Goal: Information Seeking & Learning: Learn about a topic

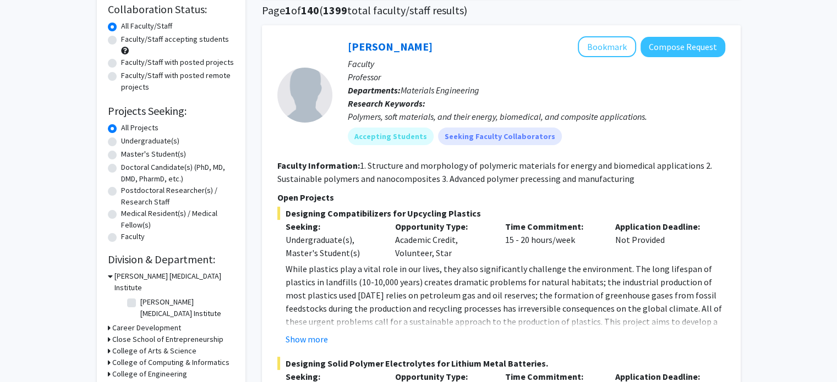
scroll to position [81, 0]
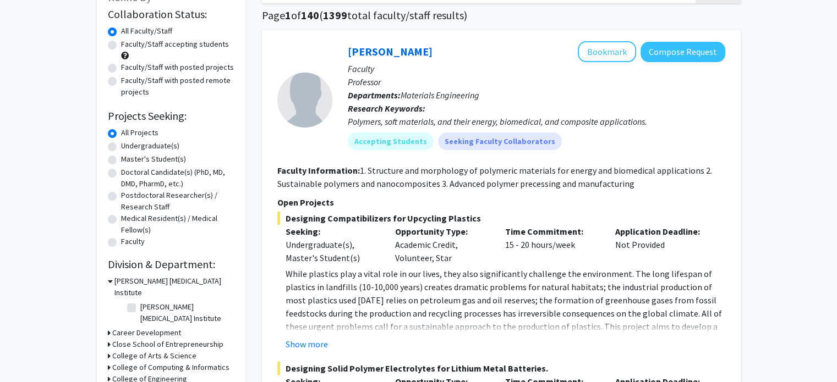
click at [121, 43] on label "Faculty/Staff accepting students" at bounding box center [175, 45] width 108 height 12
click at [121, 43] on input "Faculty/Staff accepting students" at bounding box center [124, 42] width 7 height 7
radio input "true"
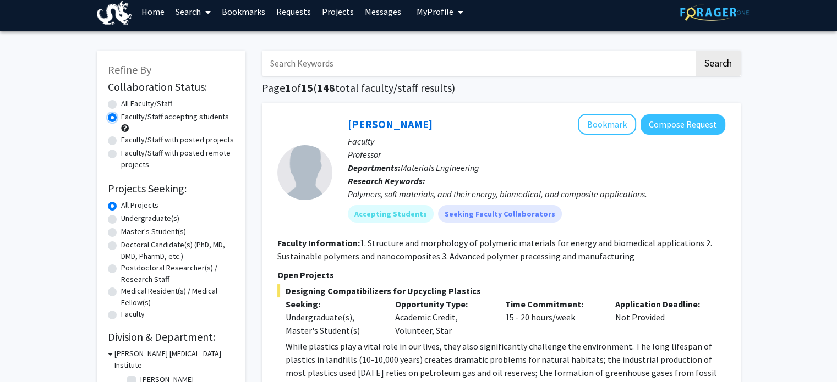
scroll to position [9, 0]
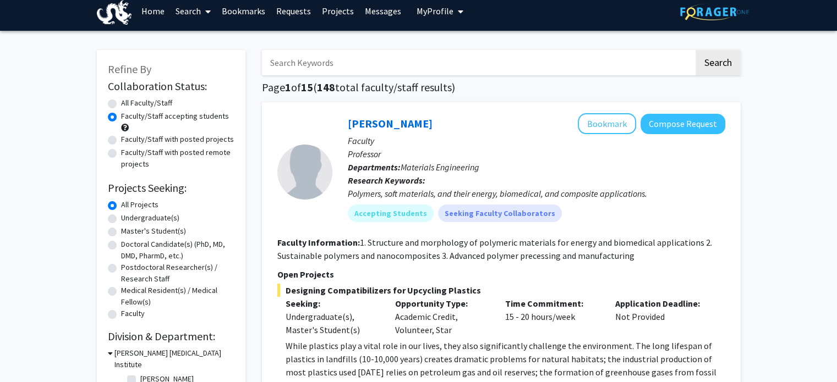
click at [121, 216] on label "Undergraduate(s)" at bounding box center [150, 218] width 58 height 12
click at [121, 216] on input "Undergraduate(s)" at bounding box center [124, 215] width 7 height 7
radio input "true"
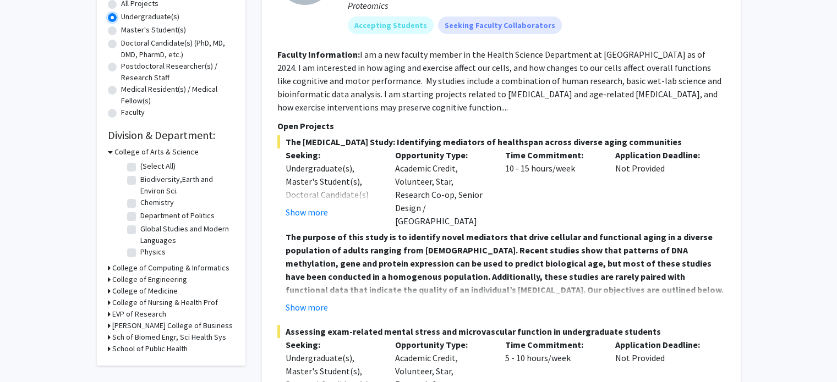
scroll to position [212, 0]
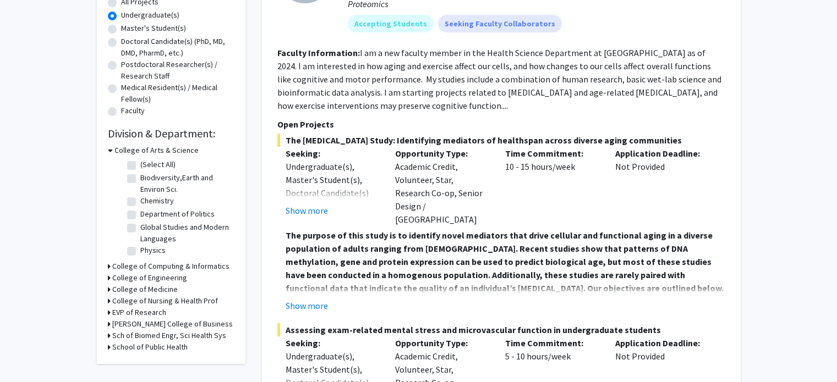
click at [165, 276] on h3 "College of Engineering" at bounding box center [149, 278] width 75 height 12
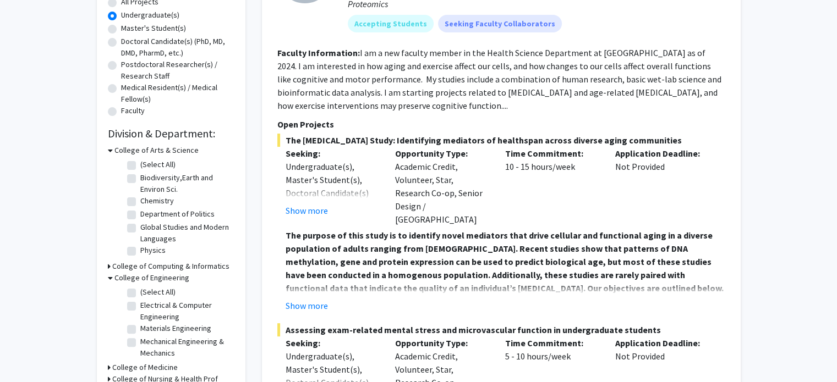
click at [167, 307] on label "Electrical & Computer Engineering" at bounding box center [185, 311] width 91 height 23
click at [147, 307] on input "Electrical & Computer Engineering" at bounding box center [143, 303] width 7 height 7
checkbox input "true"
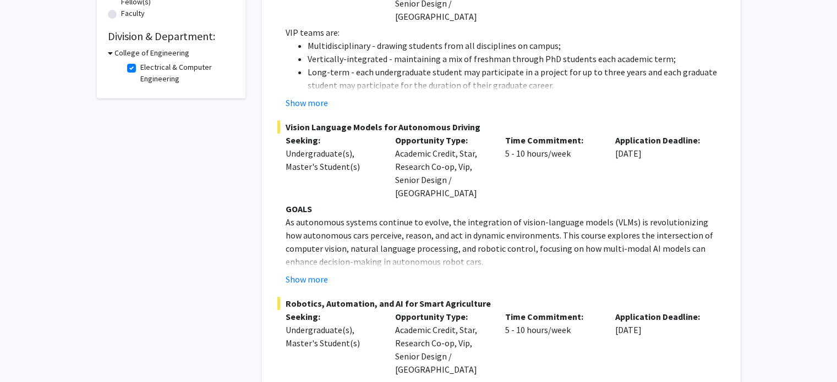
scroll to position [314, 0]
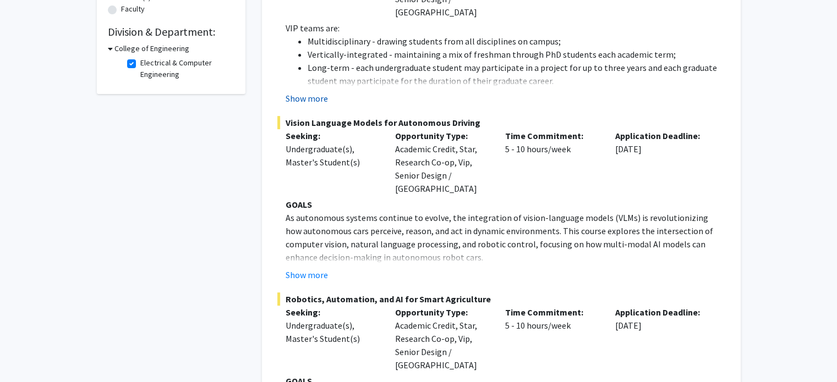
click at [315, 92] on button "Show more" at bounding box center [307, 98] width 42 height 13
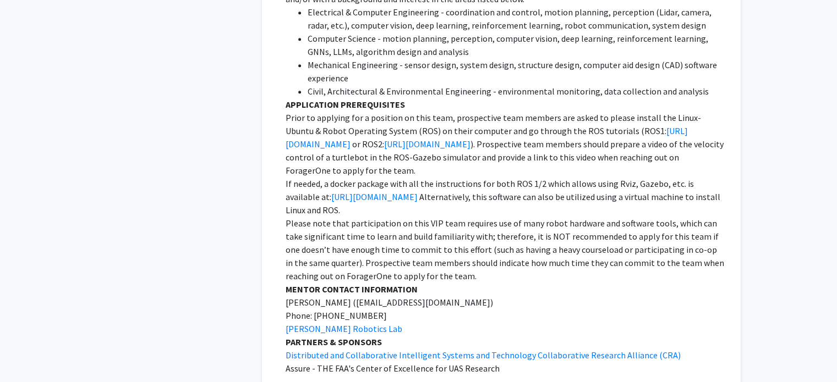
scroll to position [1202, 0]
drag, startPoint x: 397, startPoint y: 115, endPoint x: 659, endPoint y: 102, distance: 262.8
click at [659, 111] on p "Prior to applying for a position on this team, prospective team members are ask…" at bounding box center [506, 144] width 440 height 66
copy p "Linux-Ubuntu & Robot Operating System (ROS)"
click at [445, 235] on p "Please note that participation on this VIP team requires use of many robot hard…" at bounding box center [506, 249] width 440 height 66
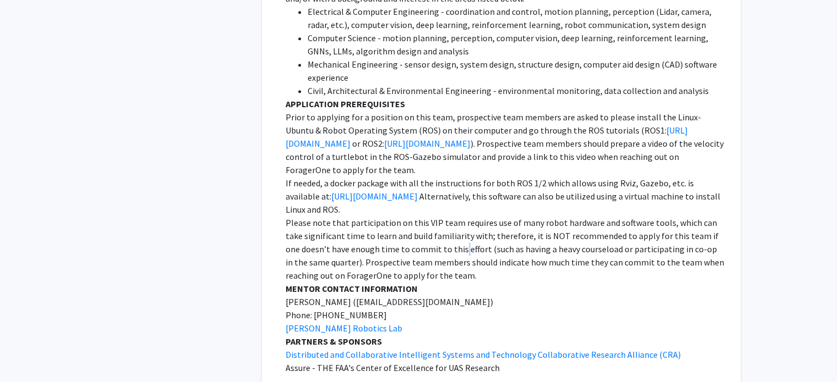
click at [445, 235] on p "Please note that participation on this VIP team requires use of many robot hard…" at bounding box center [506, 249] width 440 height 66
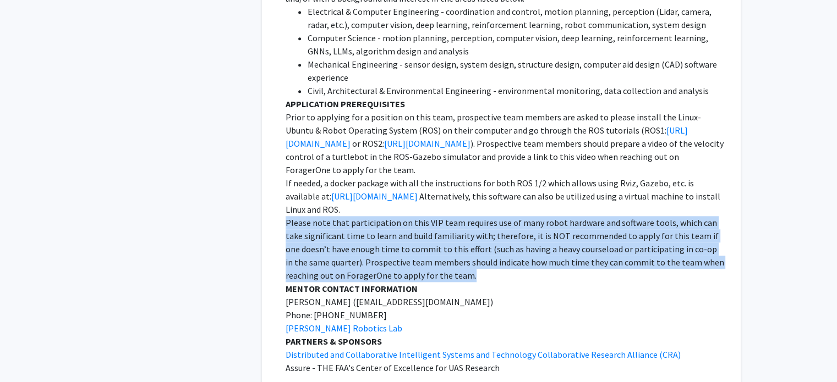
click at [445, 235] on p "Please note that participation on this VIP team requires use of many robot hard…" at bounding box center [506, 249] width 440 height 66
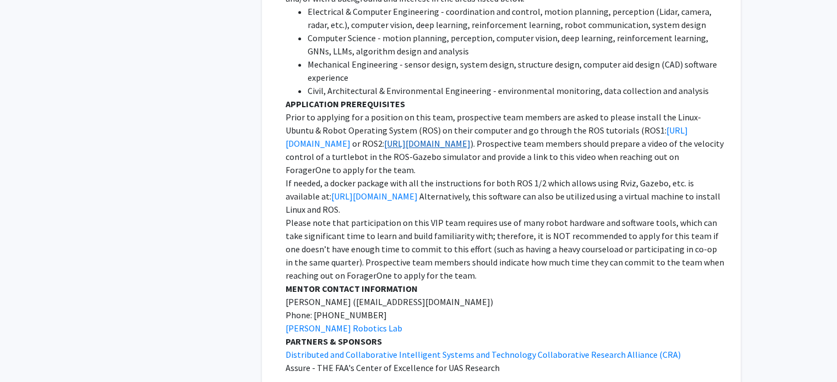
click at [450, 138] on link "[URL][DOMAIN_NAME]" at bounding box center [427, 143] width 86 height 11
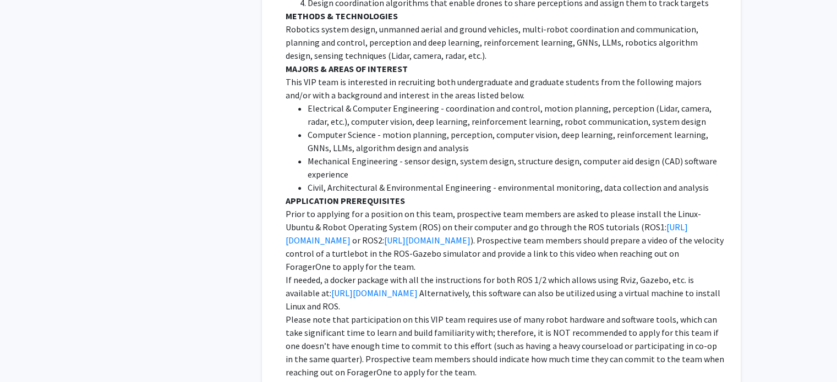
scroll to position [1076, 0]
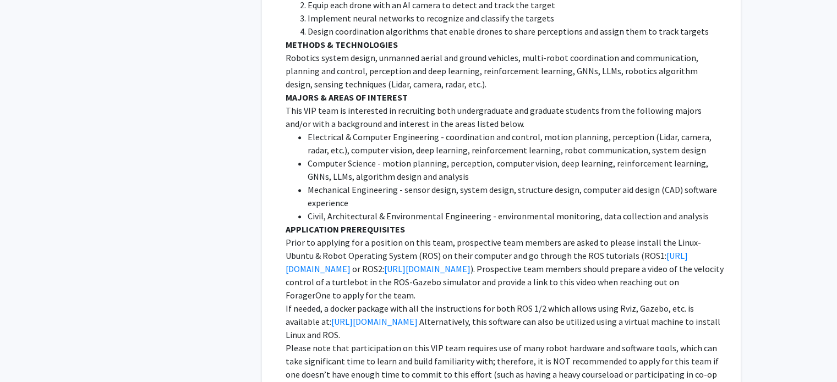
click at [610, 157] on li "Computer Science - motion planning, perception, computer vision, deep learning,…" at bounding box center [517, 170] width 418 height 26
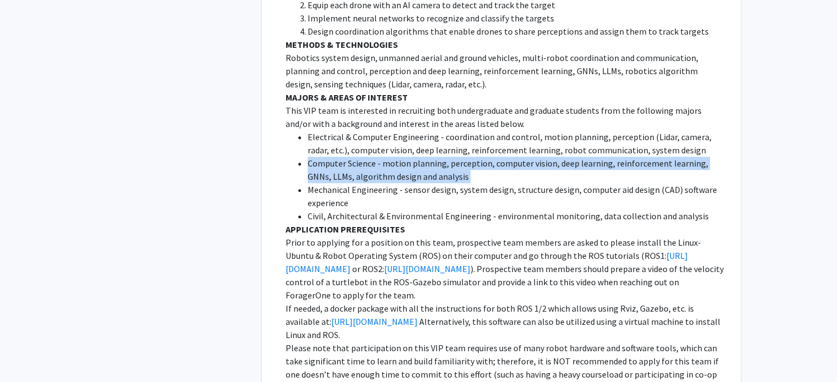
click at [610, 157] on li "Computer Science - motion planning, perception, computer vision, deep learning,…" at bounding box center [517, 170] width 418 height 26
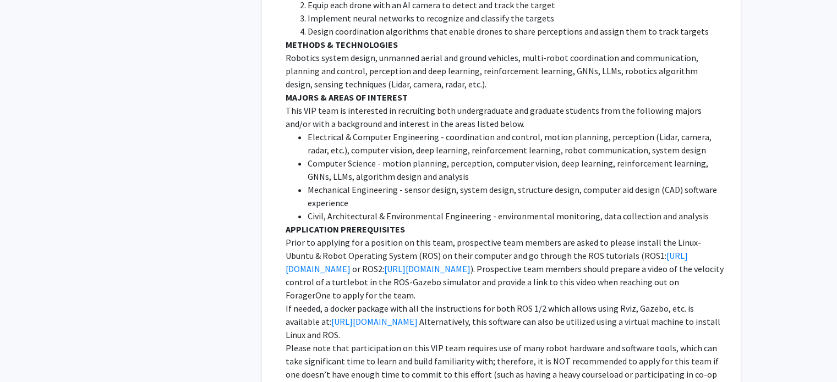
click at [568, 135] on li "Electrical & Computer Engineering - coordination and control, motion planning, …" at bounding box center [517, 143] width 418 height 26
drag, startPoint x: 568, startPoint y: 135, endPoint x: 546, endPoint y: 135, distance: 21.5
click at [546, 135] on li "Electrical & Computer Engineering - coordination and control, motion planning, …" at bounding box center [517, 143] width 418 height 26
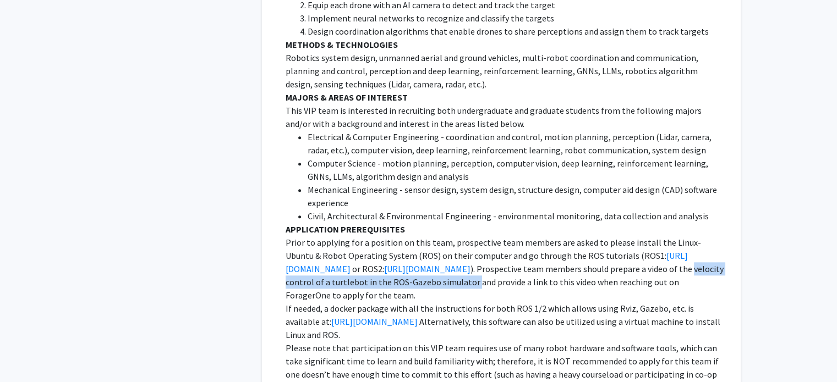
drag, startPoint x: 685, startPoint y: 253, endPoint x: 471, endPoint y: 266, distance: 214.0
click at [471, 266] on p "Prior to applying for a position on this team, prospective team members are ask…" at bounding box center [506, 269] width 440 height 66
copy p "velocity control of a turtlebot in the ROS-Gazebo simulator"
click at [418, 316] on link "[URL][DOMAIN_NAME]" at bounding box center [374, 321] width 86 height 11
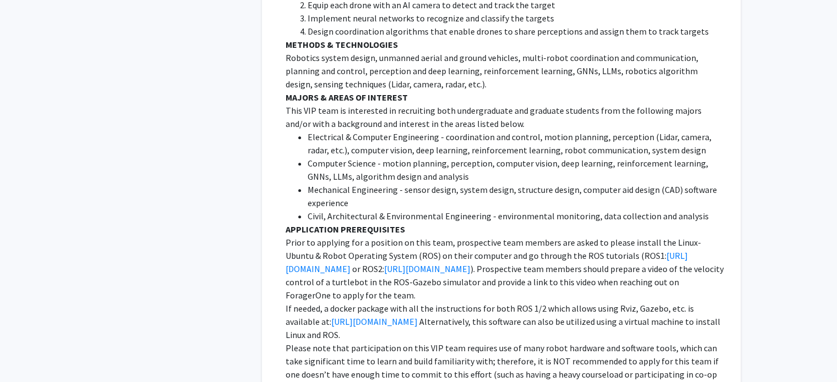
drag, startPoint x: 529, startPoint y: 169, endPoint x: 520, endPoint y: 280, distance: 111.0
click at [529, 302] on p "If needed, a docker package with all the instructions for both ROS 1/2 which al…" at bounding box center [506, 322] width 440 height 40
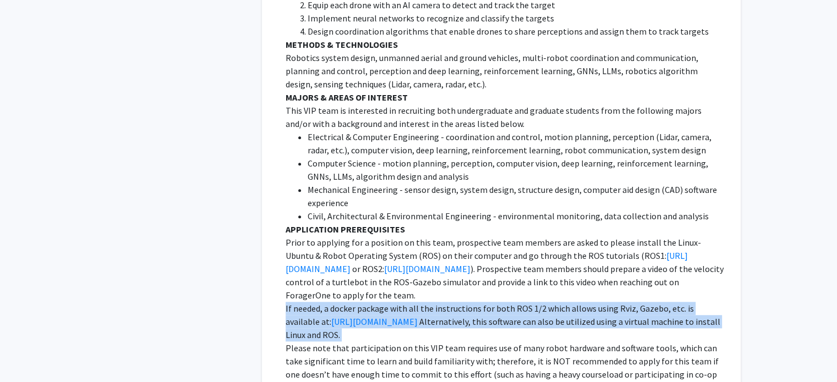
click at [529, 302] on p "If needed, a docker package with all the instructions for both ROS 1/2 which al…" at bounding box center [506, 322] width 440 height 40
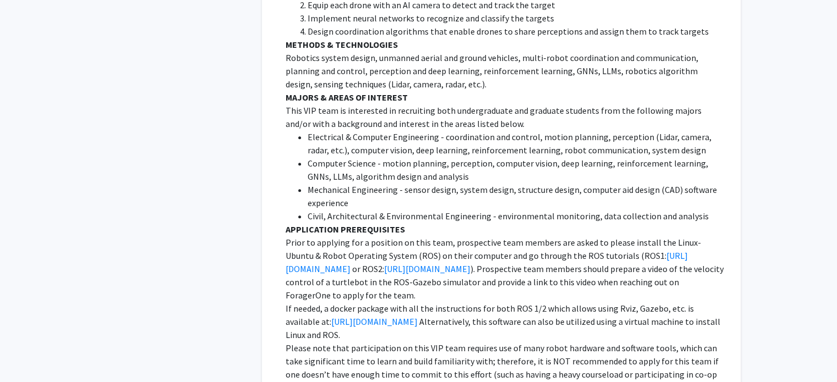
click at [546, 302] on p "If needed, a docker package with all the instructions for both ROS 1/2 which al…" at bounding box center [506, 322] width 440 height 40
click at [559, 302] on p "If needed, a docker package with all the instructions for both ROS 1/2 which al…" at bounding box center [506, 322] width 440 height 40
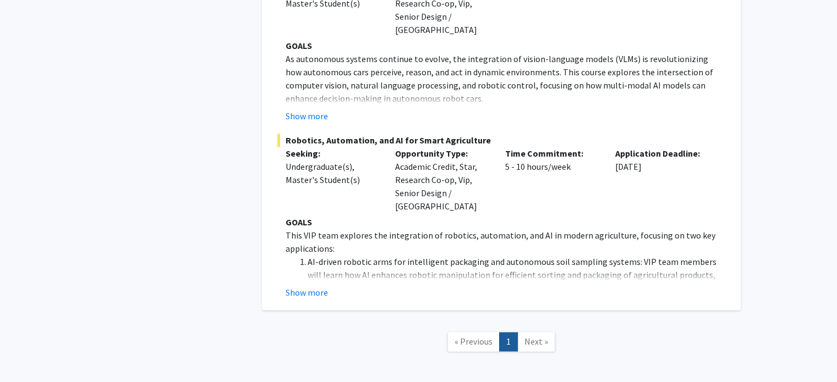
scroll to position [1658, 0]
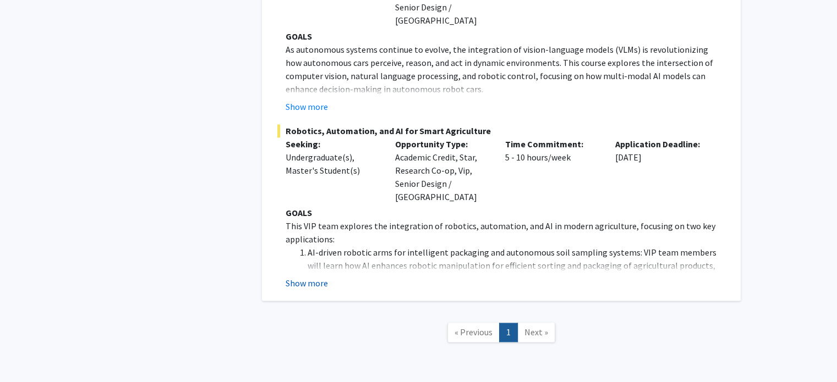
click at [314, 277] on button "Show more" at bounding box center [307, 283] width 42 height 13
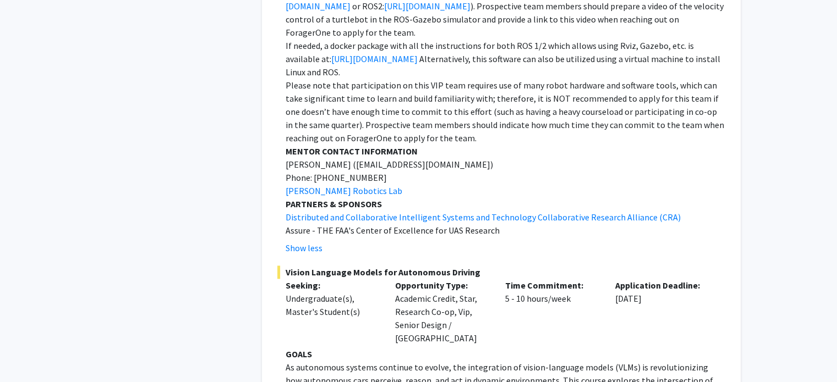
scroll to position [1366, 0]
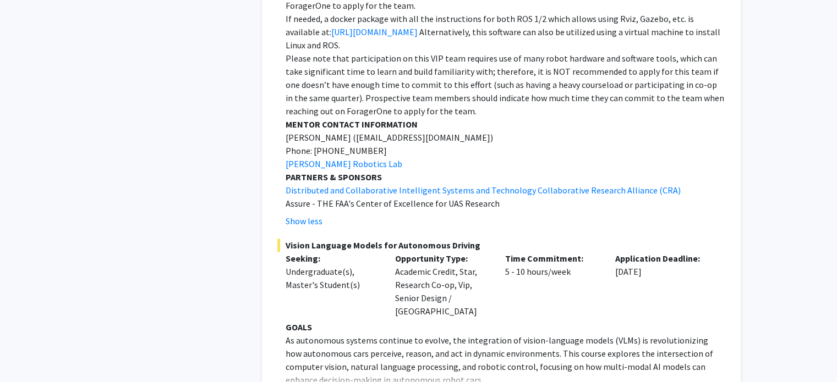
click at [314, 252] on p "Seeking:" at bounding box center [333, 258] width 94 height 13
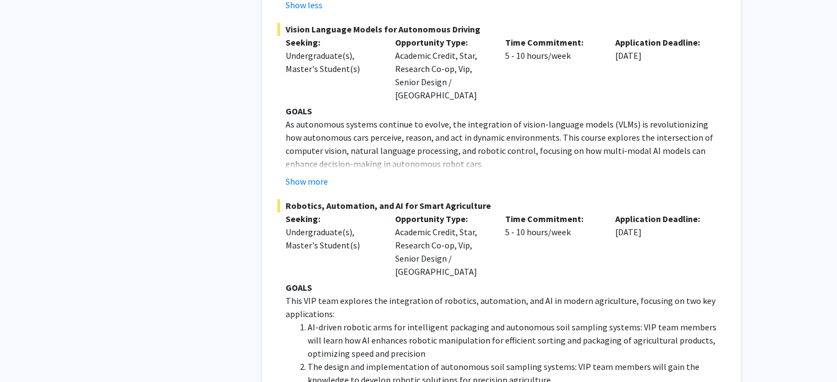
scroll to position [1583, 0]
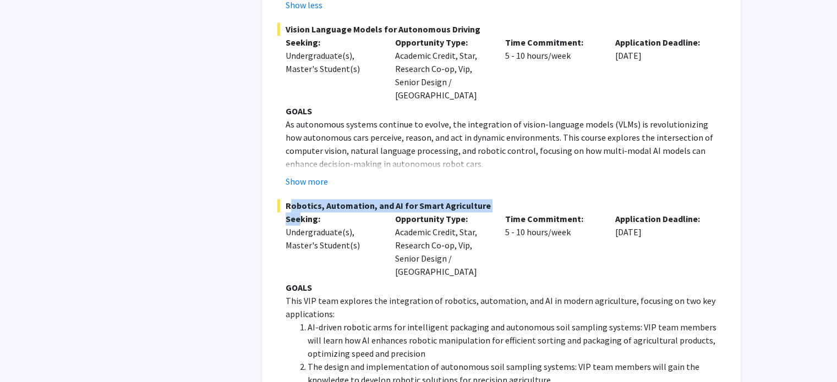
drag, startPoint x: 299, startPoint y: 186, endPoint x: 282, endPoint y: 184, distance: 17.7
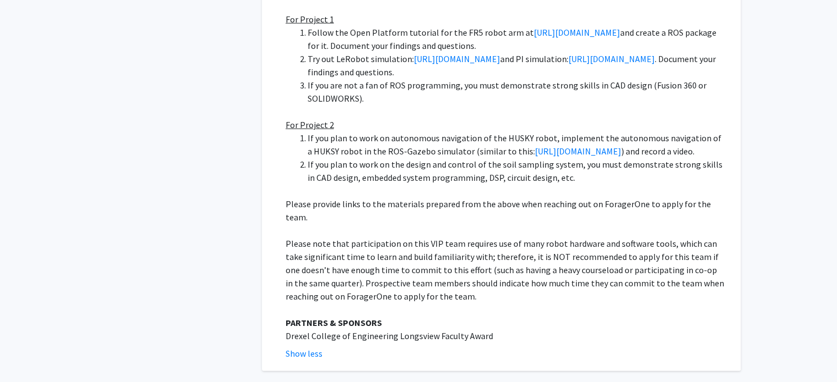
scroll to position [2965, 0]
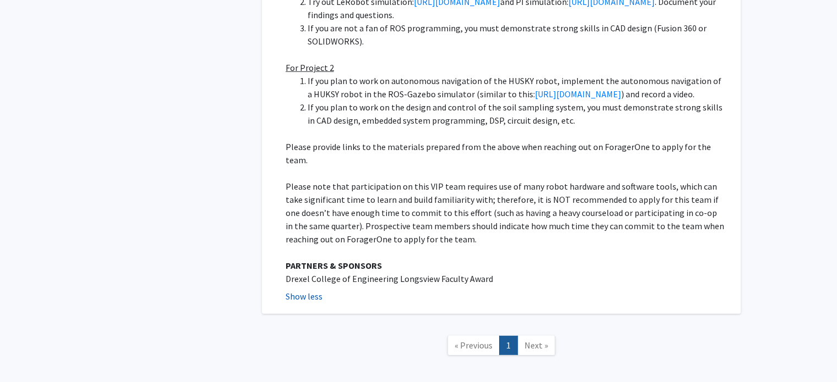
click at [299, 290] on button "Show less" at bounding box center [304, 296] width 37 height 13
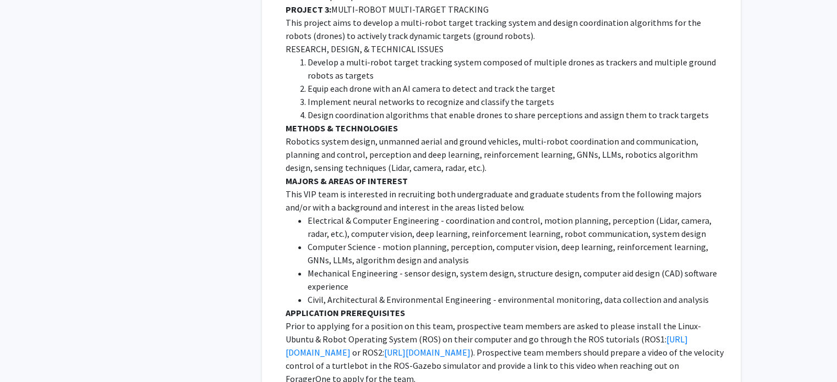
scroll to position [991, 0]
